Goal: Check status: Check status

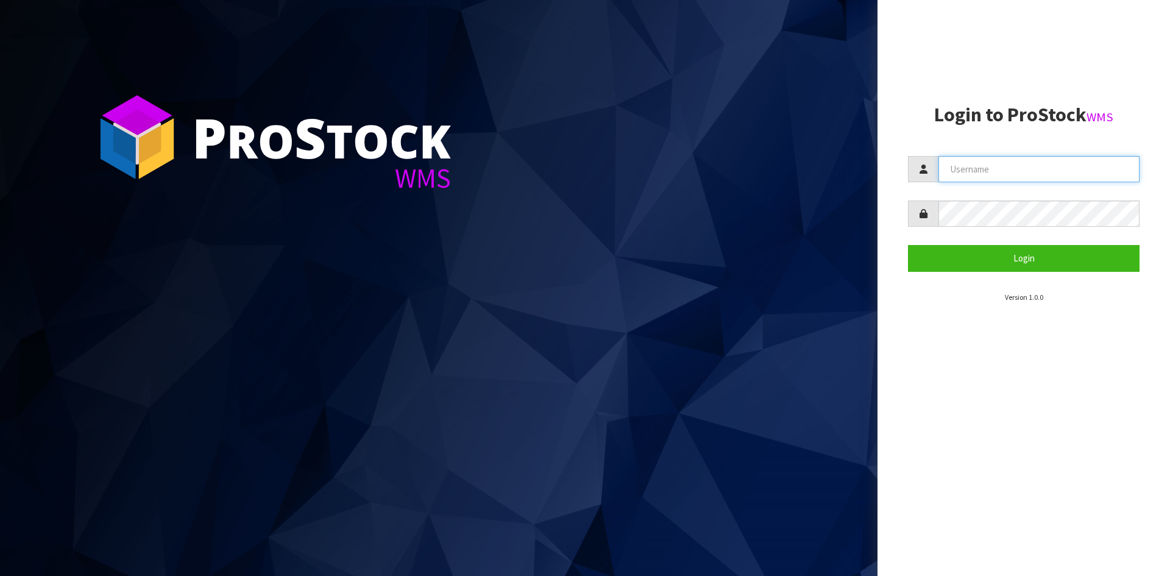
click at [997, 162] on input "text" at bounding box center [1039, 169] width 201 height 26
type input "J"
click at [997, 162] on input "text" at bounding box center [1039, 169] width 201 height 26
type input "[EMAIL_ADDRESS][DOMAIN_NAME]"
drag, startPoint x: 1071, startPoint y: 176, endPoint x: 786, endPoint y: 147, distance: 286.7
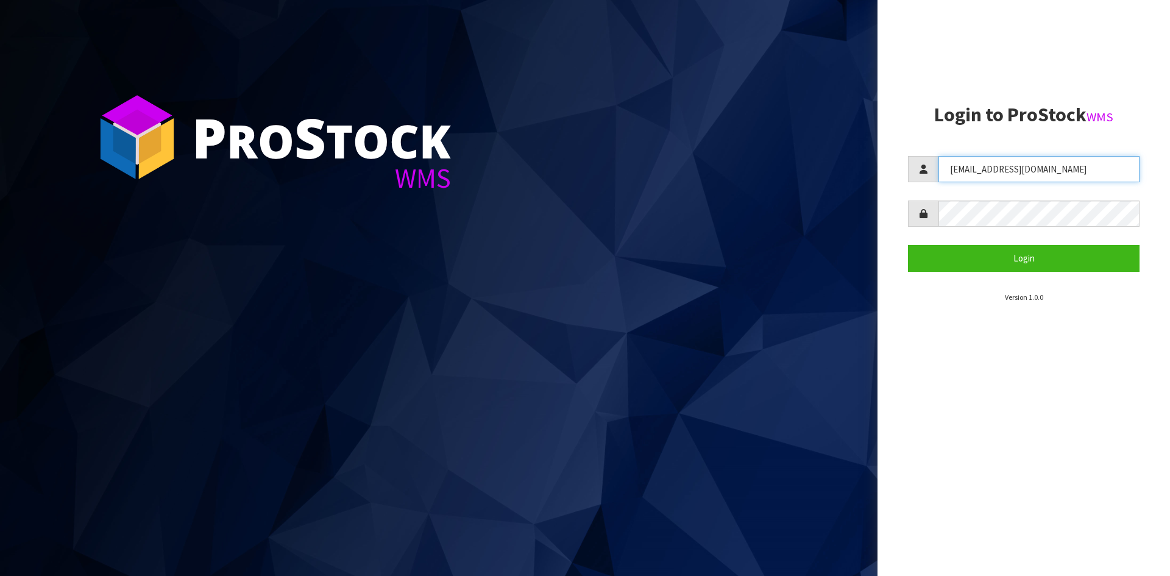
click at [786, 147] on div "P ro S tock WMS Login to ProStock WMS [EMAIL_ADDRESS][DOMAIN_NAME] Login Versio…" at bounding box center [585, 288] width 1170 height 576
click at [984, 173] on input "text" at bounding box center [1039, 169] width 201 height 26
type input "[EMAIL_ADDRESS][DOMAIN_NAME]"
click at [908, 245] on button "Login" at bounding box center [1024, 258] width 232 height 26
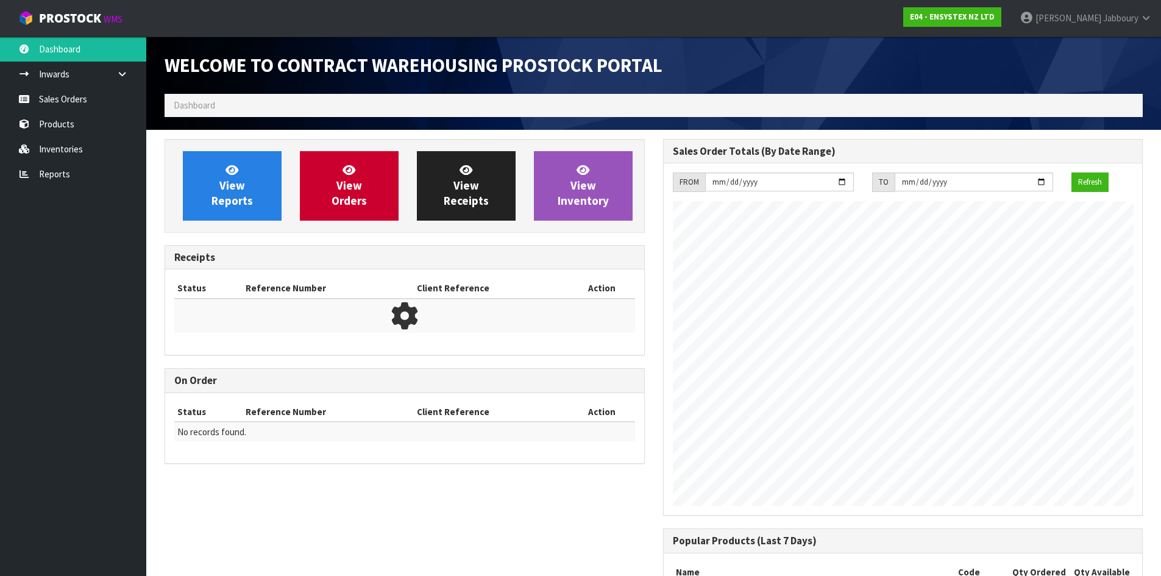
scroll to position [676, 498]
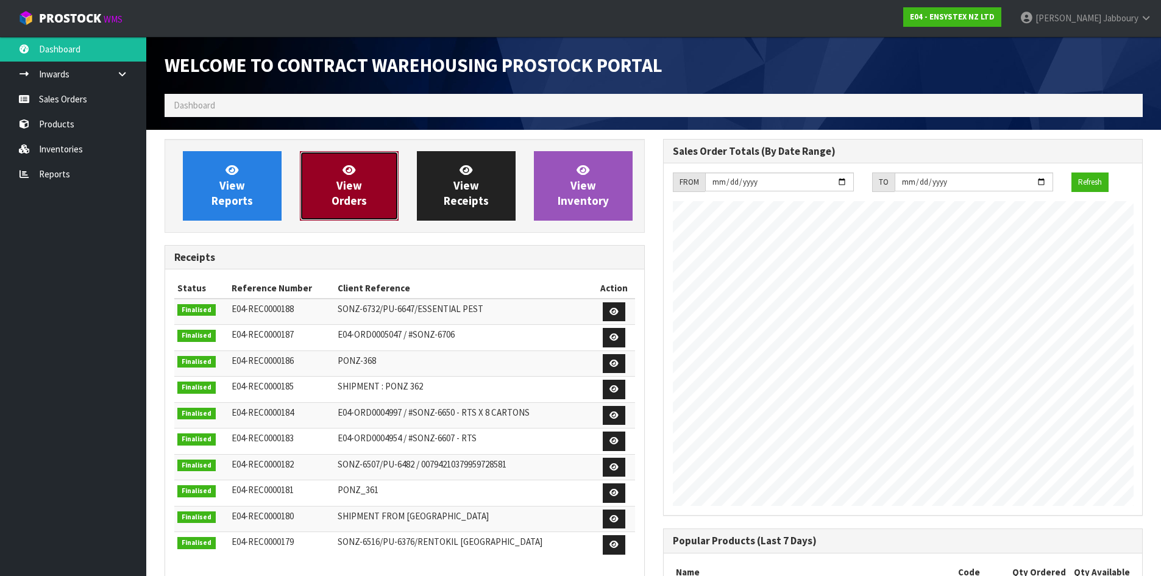
click at [342, 195] on span "View Orders" at bounding box center [349, 186] width 35 height 46
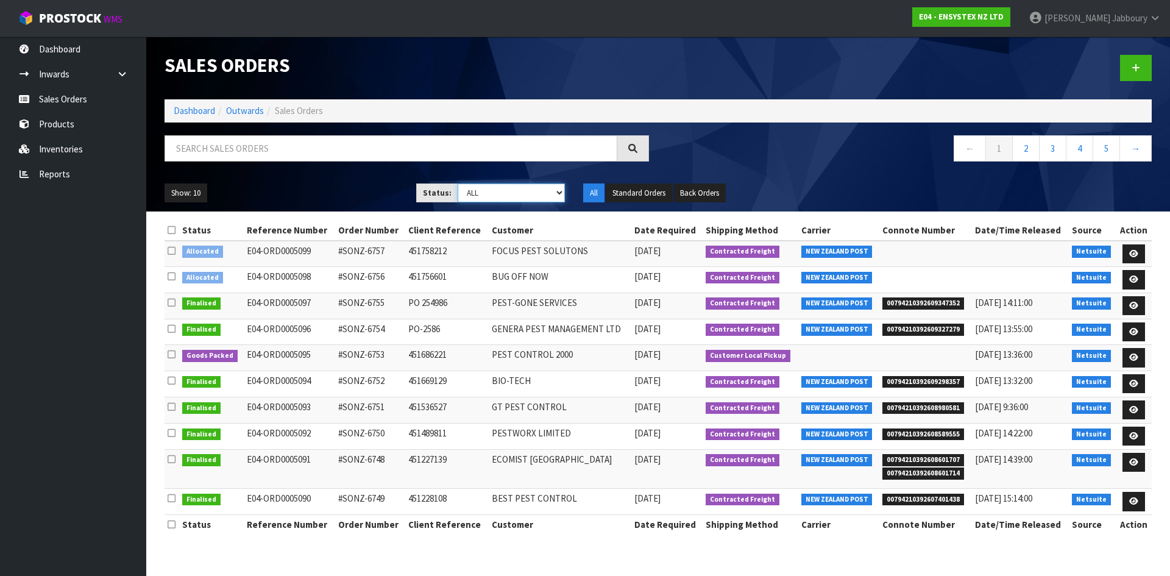
click at [555, 187] on select "Draft Pending Allocated Pending Pick Goods Picked Goods Packed Pending Charges …" at bounding box center [512, 192] width 108 height 19
click at [458, 183] on select "Draft Pending Allocated Pending Pick Goods Picked Goods Packed Pending Charges …" at bounding box center [512, 192] width 108 height 19
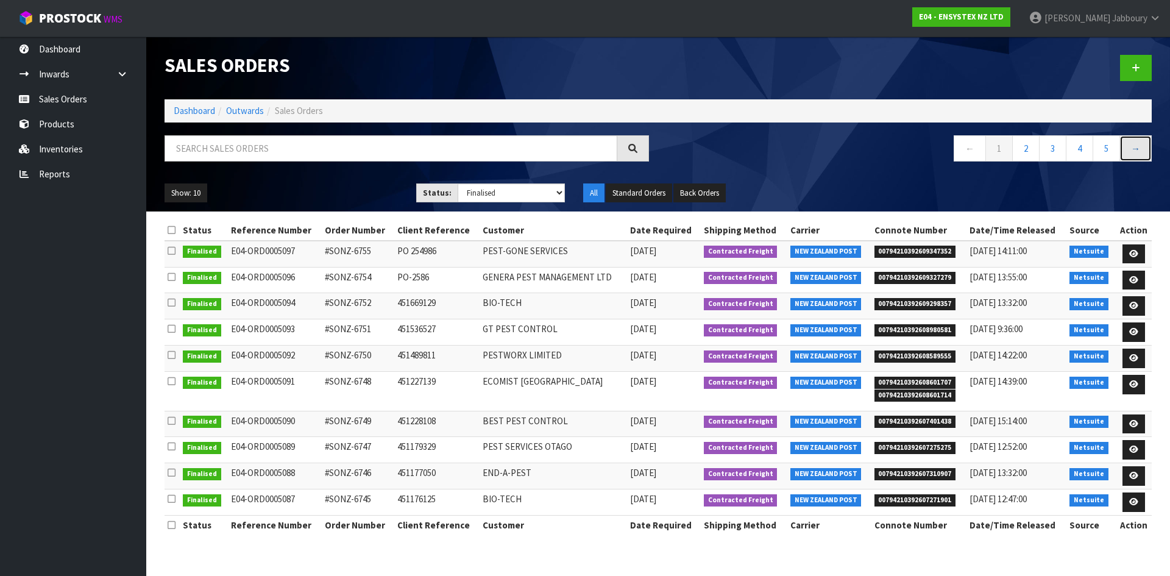
click at [1133, 147] on link "→" at bounding box center [1136, 148] width 32 height 26
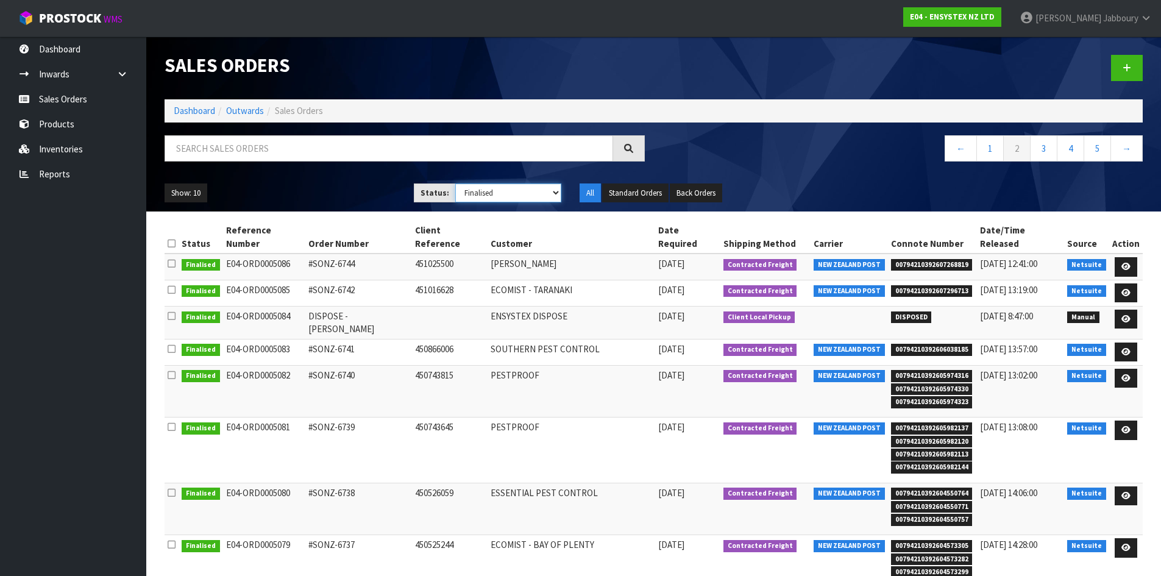
click at [545, 188] on select "Draft Pending Allocated Pending Pick Goods Picked Goods Packed Pending Charges …" at bounding box center [508, 192] width 106 height 19
select select "string:ALL"
click at [455, 183] on select "Draft Pending Allocated Pending Pick Goods Picked Goods Packed Pending Charges …" at bounding box center [508, 192] width 106 height 19
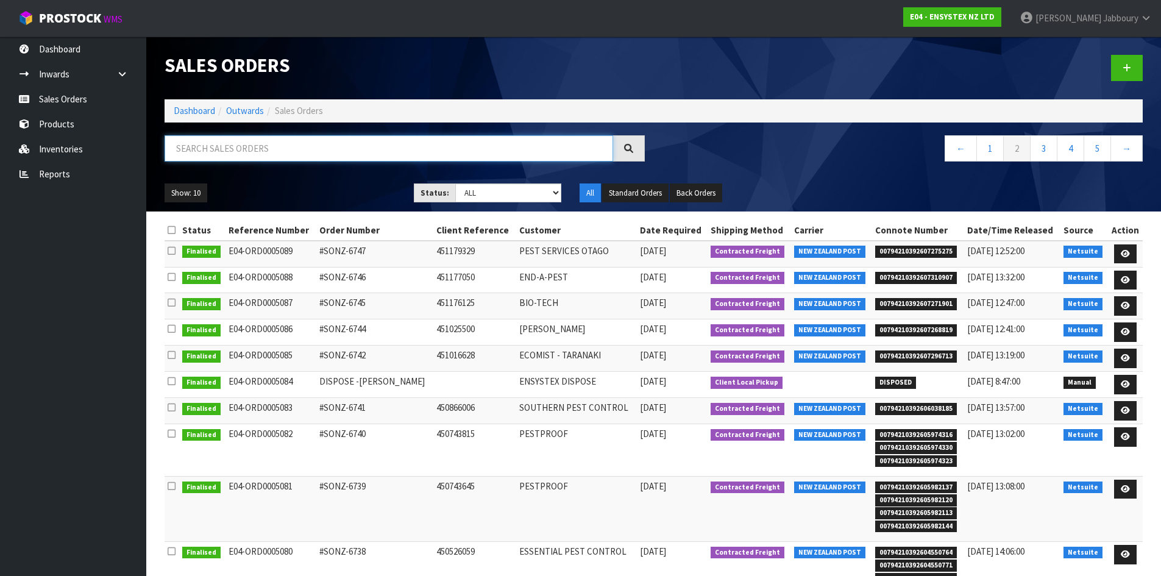
click at [258, 151] on input "text" at bounding box center [389, 148] width 449 height 26
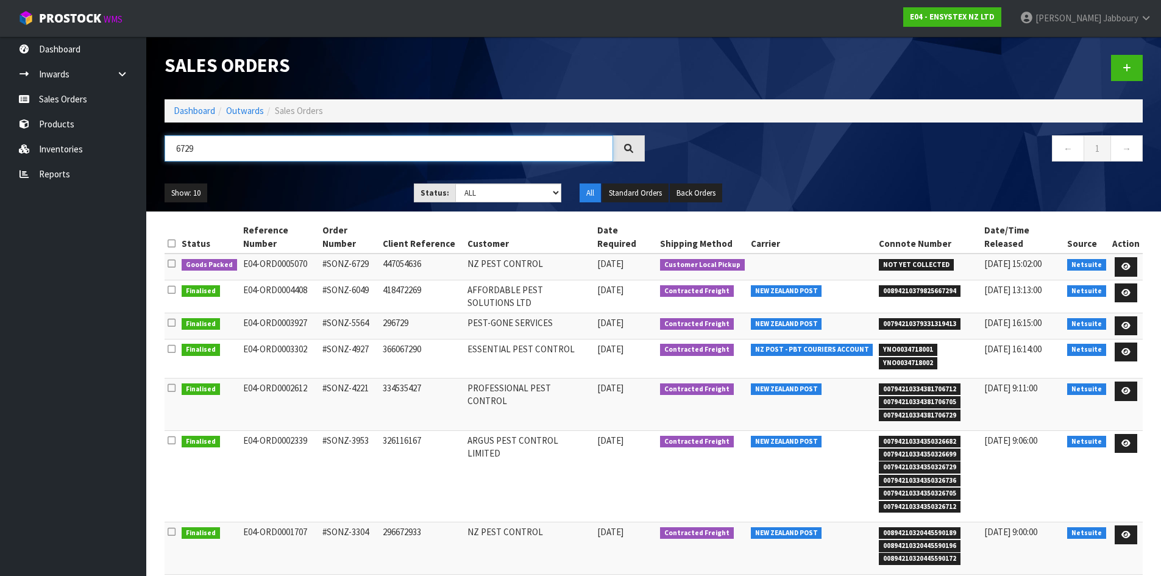
type input "6729"
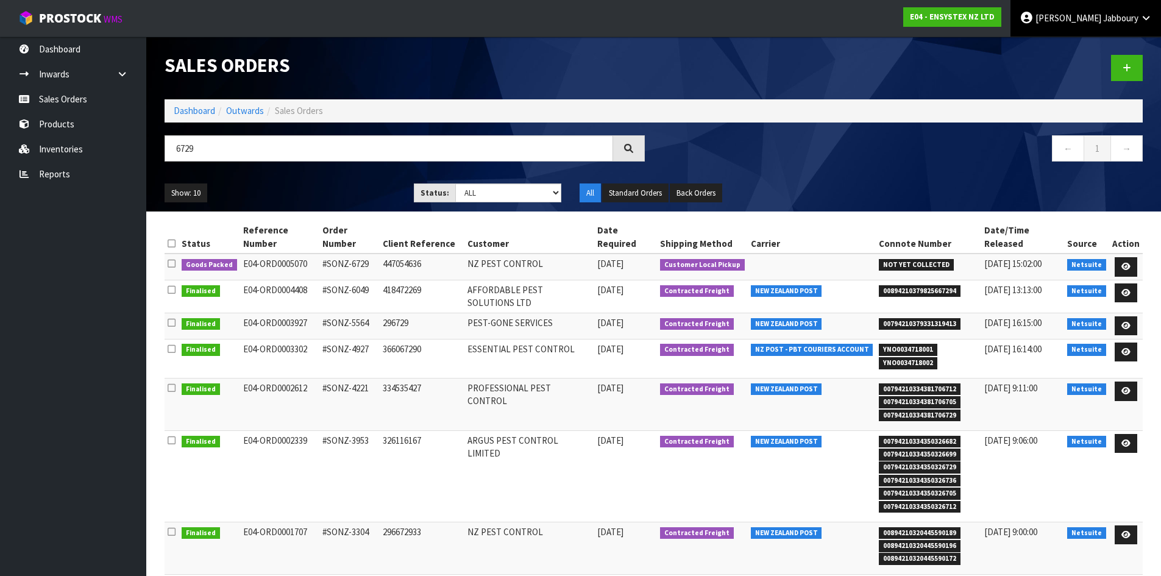
click at [1141, 21] on icon at bounding box center [1146, 17] width 12 height 9
click at [1106, 49] on link "Logout" at bounding box center [1112, 48] width 96 height 16
